Goal: Find specific page/section: Find specific page/section

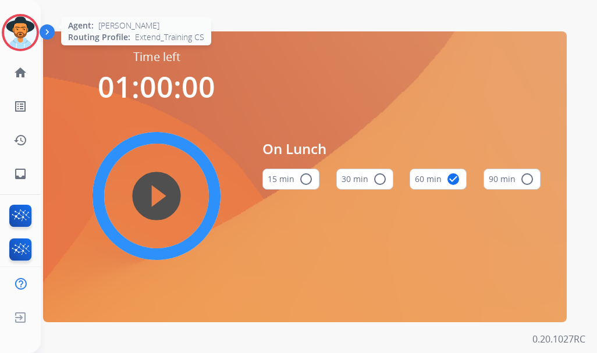
click at [29, 37] on img at bounding box center [20, 32] width 33 height 33
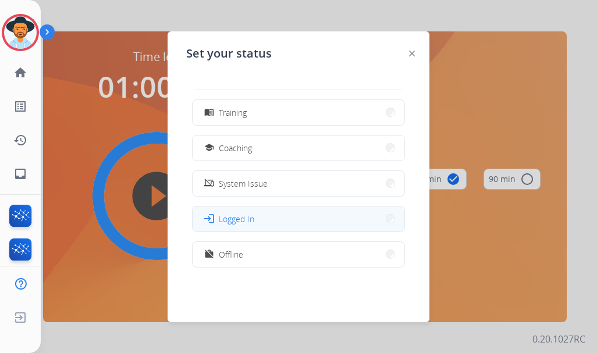
scroll to position [184, 0]
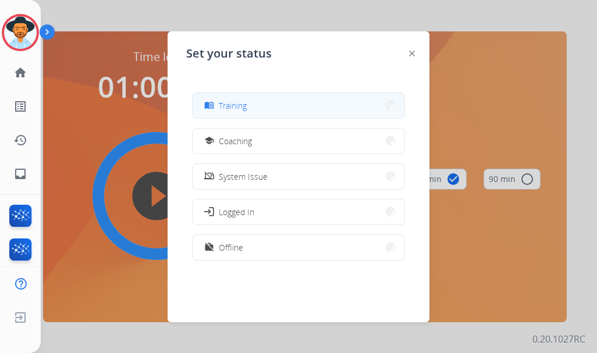
click at [265, 100] on button "menu_book Training" at bounding box center [299, 105] width 212 height 25
